Goal: Transaction & Acquisition: Purchase product/service

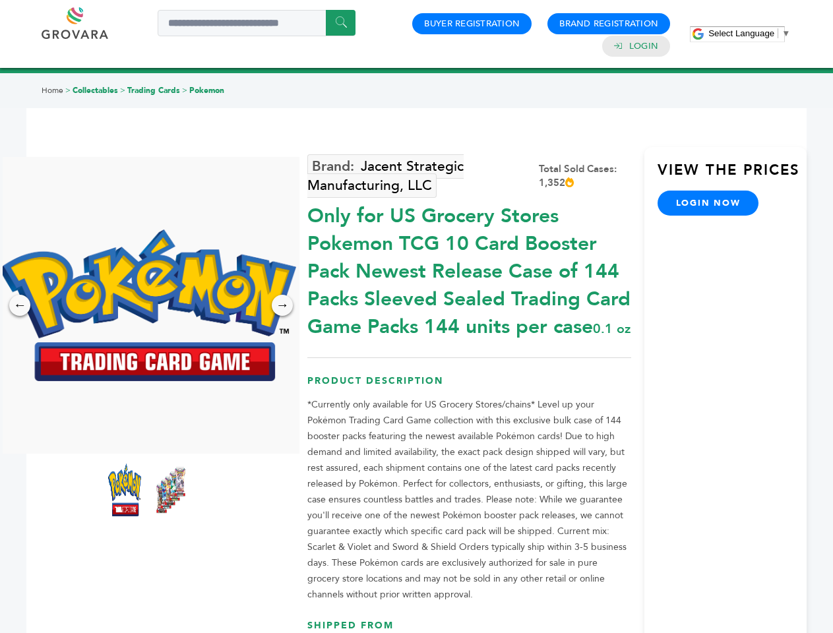
click at [749, 33] on span "Select Language" at bounding box center [741, 33] width 66 height 10
click at [148, 305] on img at bounding box center [147, 305] width 297 height 152
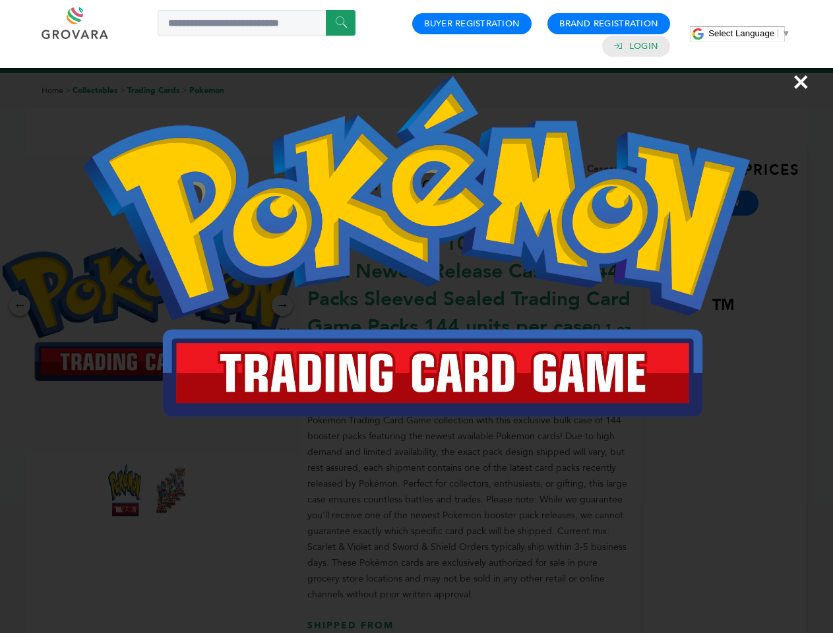
click at [20, 305] on div "×" at bounding box center [416, 316] width 833 height 633
click at [282, 305] on div "→" at bounding box center [282, 305] width 21 height 21
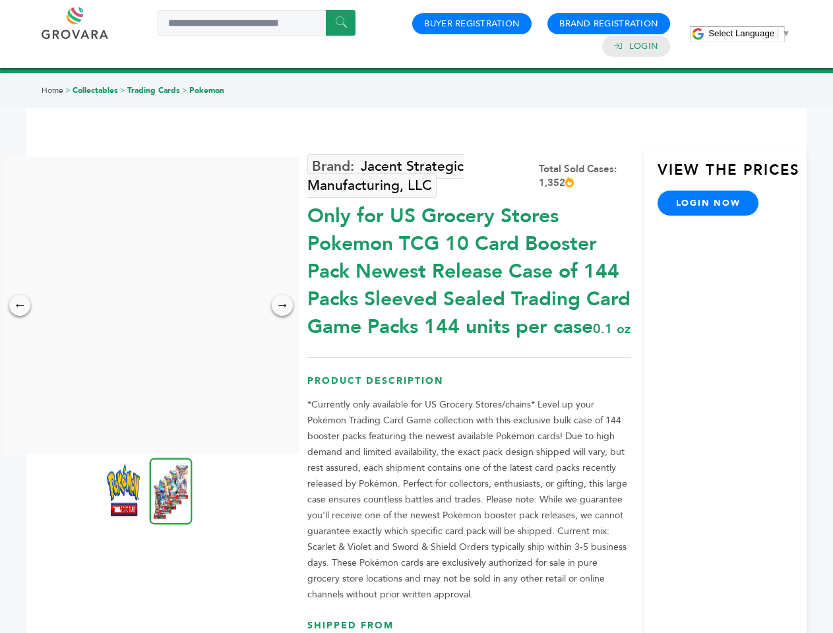
click at [125, 490] on img at bounding box center [123, 489] width 33 height 53
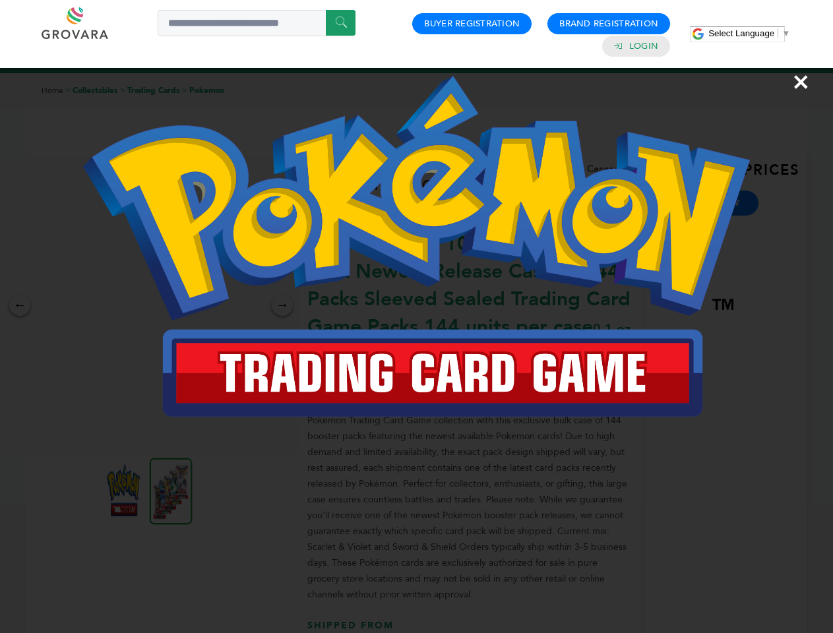
click at [171, 490] on div "×" at bounding box center [416, 316] width 833 height 633
